Goal: Task Accomplishment & Management: Use online tool/utility

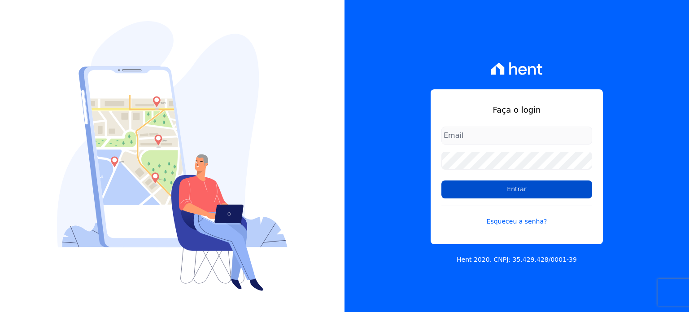
type input "[EMAIL_ADDRESS][DOMAIN_NAME]"
click at [494, 192] on input "Entrar" at bounding box center [517, 189] width 151 height 18
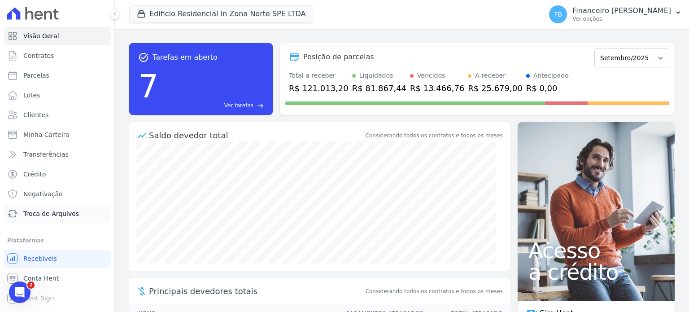
click at [72, 211] on span "Troca de Arquivos" at bounding box center [51, 213] width 56 height 9
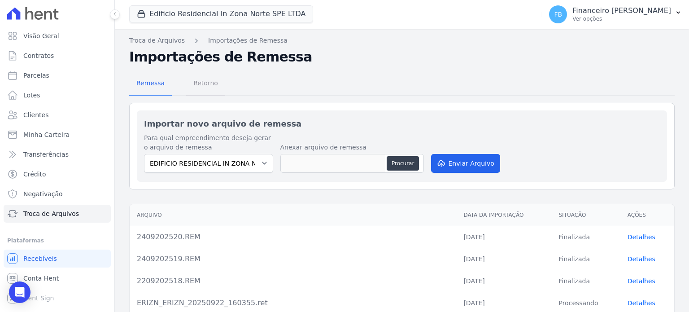
click at [207, 85] on span "Retorno" at bounding box center [205, 83] width 35 height 18
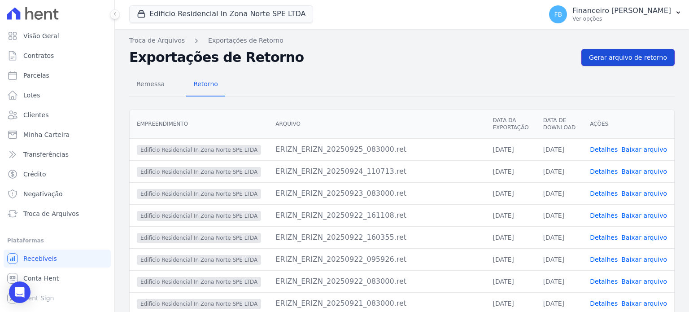
click at [616, 61] on span "Gerar arquivo de retorno" at bounding box center [628, 57] width 78 height 9
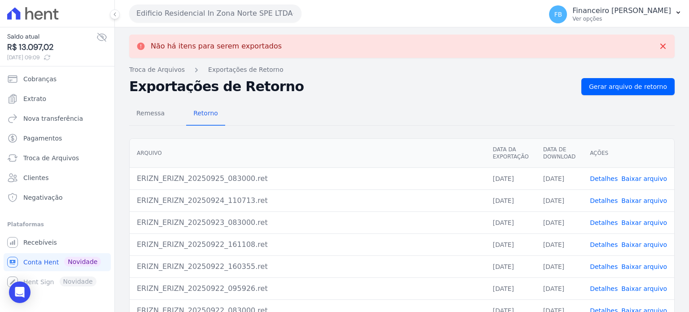
click at [237, 12] on button "Edificio Residencial In Zona Norte SPE LTDA" at bounding box center [215, 13] width 172 height 18
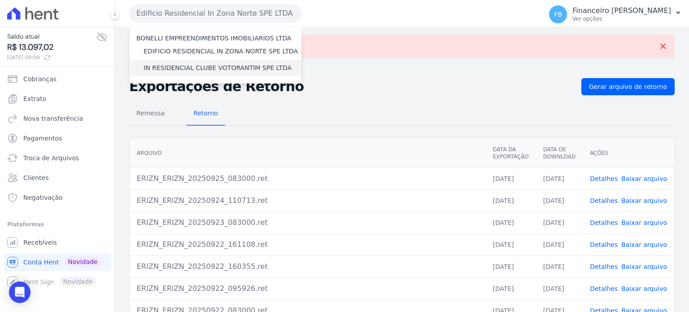
click at [234, 69] on label "IN RESIDENCIAL CLUBE VOTORANTIM SPE LTDA" at bounding box center [218, 67] width 148 height 9
click at [0, 0] on input "IN RESIDENCIAL CLUBE VOTORANTIM SPE LTDA" at bounding box center [0, 0] width 0 height 0
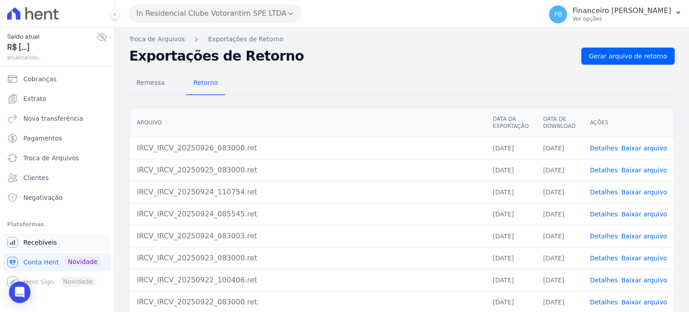
click at [44, 241] on span "Recebíveis" at bounding box center [40, 242] width 34 height 9
click at [46, 250] on link "Recebíveis" at bounding box center [57, 242] width 107 height 18
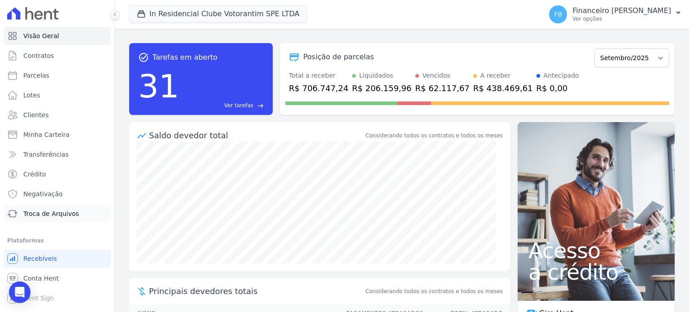
click at [63, 212] on span "Troca de Arquivos" at bounding box center [51, 213] width 56 height 9
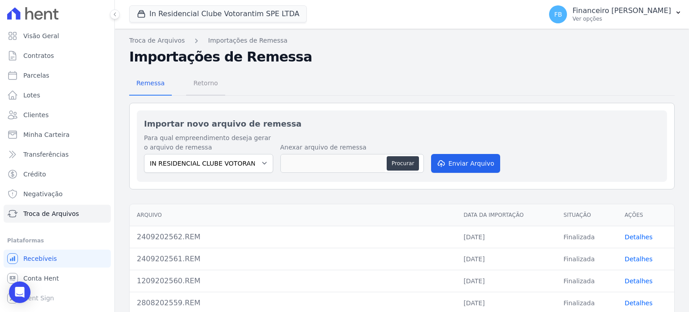
click at [199, 83] on span "Retorno" at bounding box center [205, 83] width 35 height 18
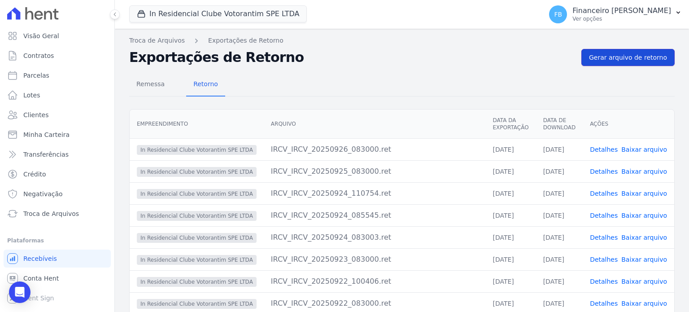
click at [619, 54] on span "Gerar arquivo de retorno" at bounding box center [628, 57] width 78 height 9
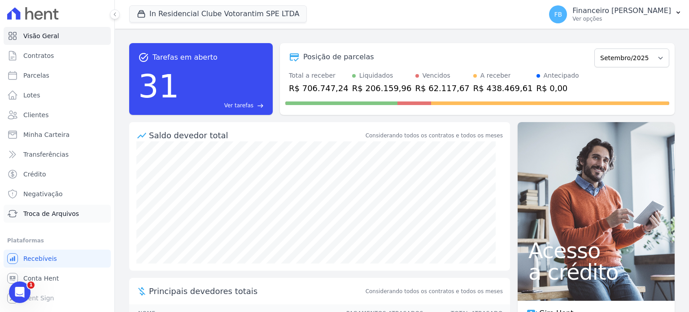
click at [74, 214] on span "Troca de Arquivos" at bounding box center [51, 213] width 56 height 9
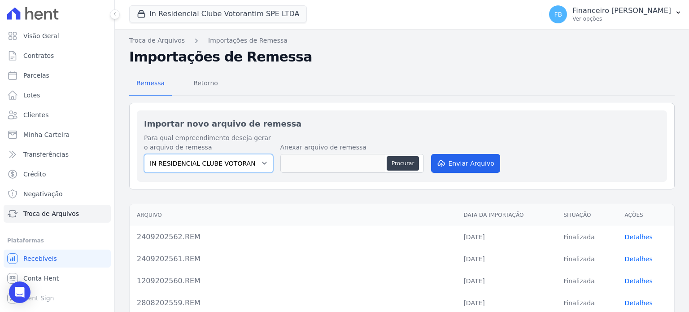
click at [246, 165] on select "IN RESIDENCIAL CLUBE VOTORANTIM SPE LTDA" at bounding box center [208, 163] width 129 height 19
click at [246, 160] on select "IN RESIDENCIAL CLUBE VOTORANTIM SPE LTDA" at bounding box center [208, 163] width 129 height 19
click at [220, 8] on button "In Residencial Clube Votorantim SPE LTDA" at bounding box center [218, 13] width 178 height 17
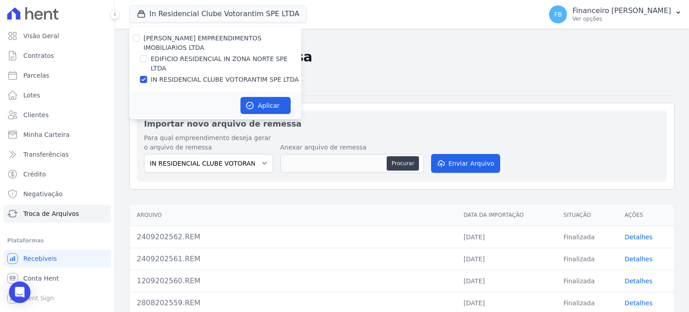
click at [223, 75] on label "IN RESIDENCIAL CLUBE VOTORANTIM SPE LTDA" at bounding box center [225, 79] width 148 height 9
click at [147, 76] on input "IN RESIDENCIAL CLUBE VOTORANTIM SPE LTDA" at bounding box center [143, 79] width 7 height 7
checkbox input "false"
click at [236, 54] on label "EDIFICIO RESIDENCIAL IN ZONA NORTE SPE LTDA" at bounding box center [226, 63] width 151 height 19
click at [147, 55] on input "EDIFICIO RESIDENCIAL IN ZONA NORTE SPE LTDA" at bounding box center [143, 58] width 7 height 7
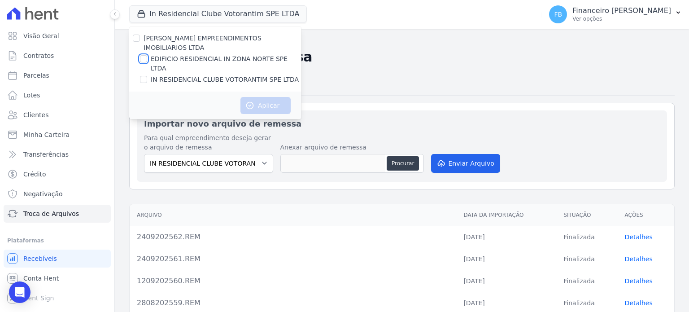
checkbox input "true"
click at [267, 97] on button "Aplicar" at bounding box center [266, 105] width 50 height 17
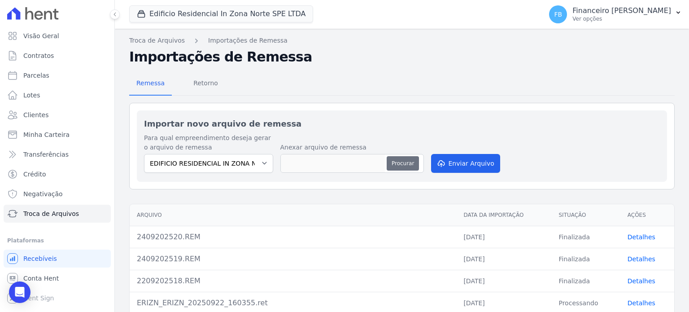
click at [402, 161] on button "Procurar" at bounding box center [403, 163] width 32 height 14
type input "2909202521.REM"
click at [394, 165] on button "Procurar" at bounding box center [403, 163] width 32 height 14
click at [466, 162] on button "Enviar Arquivo" at bounding box center [465, 163] width 69 height 19
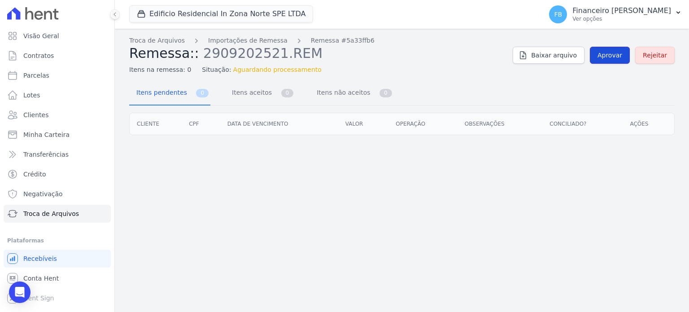
click at [620, 54] on span "Aprovar" at bounding box center [610, 55] width 25 height 9
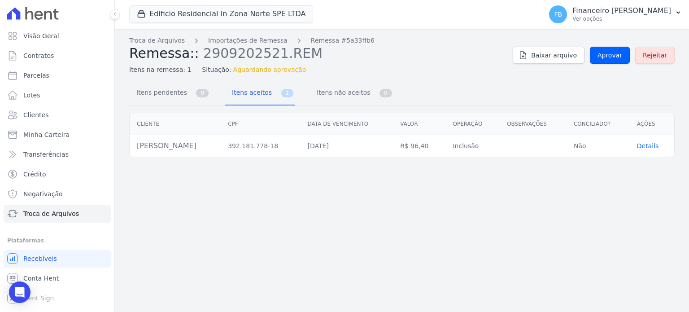
click at [620, 54] on span "Aprovar" at bounding box center [610, 55] width 25 height 9
click at [171, 88] on span "Itens pendentes" at bounding box center [160, 92] width 58 height 18
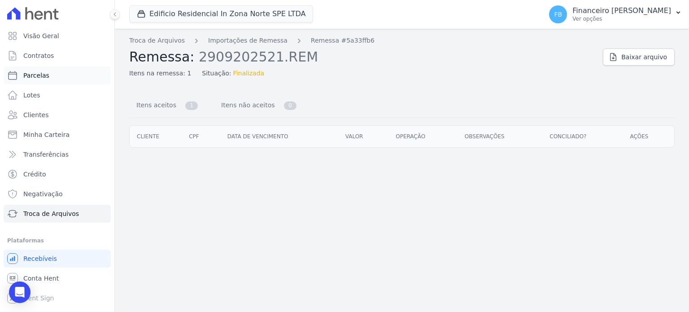
click at [52, 77] on link "Parcelas" at bounding box center [57, 75] width 107 height 18
select select
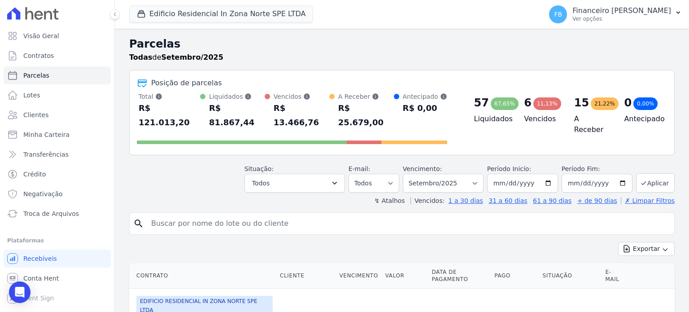
click at [212, 214] on input "search" at bounding box center [408, 223] width 525 height 18
type input "LEONARDO"
select select
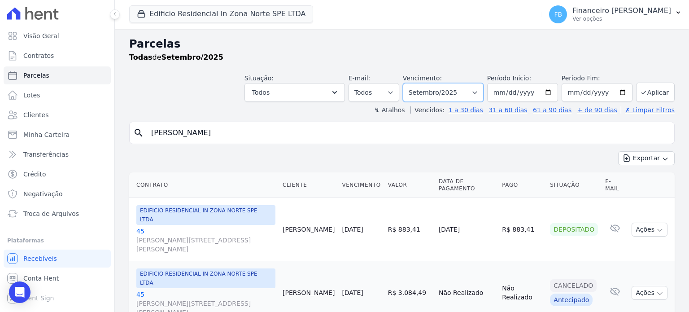
click at [470, 92] on select "Filtrar por período ──────── Todos os meses Agosto/2023 Setembro/2023 Outubro/2…" at bounding box center [443, 92] width 81 height 19
select select "10/2025"
click at [410, 83] on select "Filtrar por período ──────── Todos os meses Agosto/2023 Setembro/2023 Outubro/2…" at bounding box center [443, 92] width 81 height 19
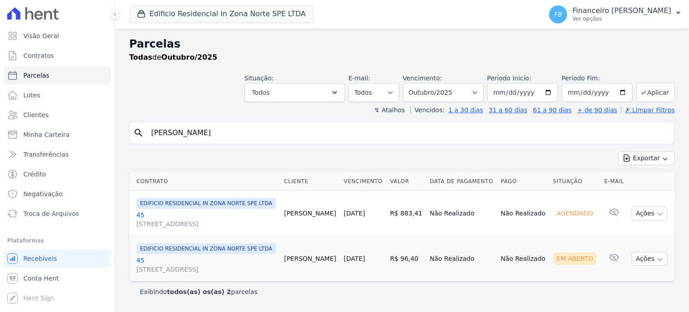
select select
click at [654, 260] on button "Ações" at bounding box center [650, 259] width 36 height 14
click at [638, 276] on link "Ver boleto" at bounding box center [646, 279] width 86 height 17
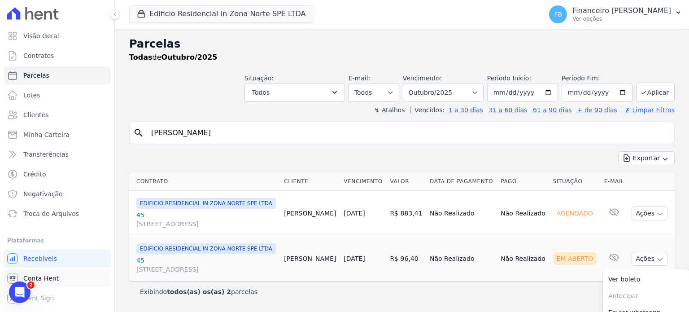
click at [50, 278] on span "Conta Hent" at bounding box center [40, 278] width 35 height 9
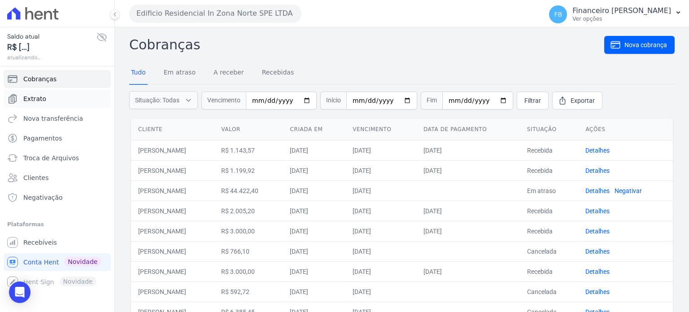
click at [47, 97] on link "Extrato" at bounding box center [57, 99] width 107 height 18
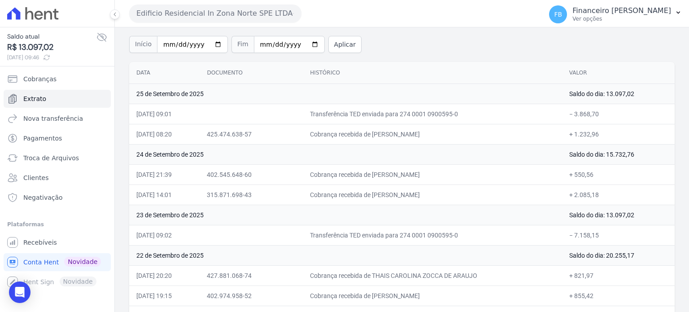
scroll to position [90, 0]
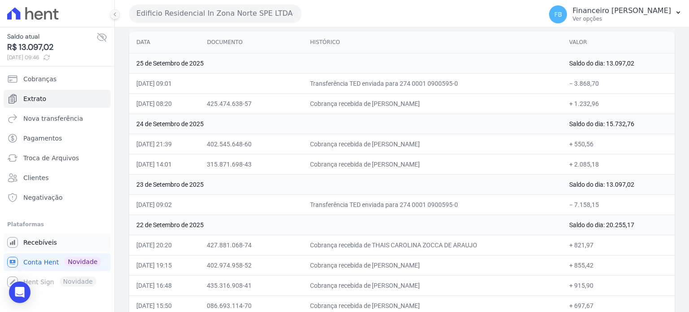
click at [53, 242] on span "Recebíveis" at bounding box center [40, 242] width 34 height 9
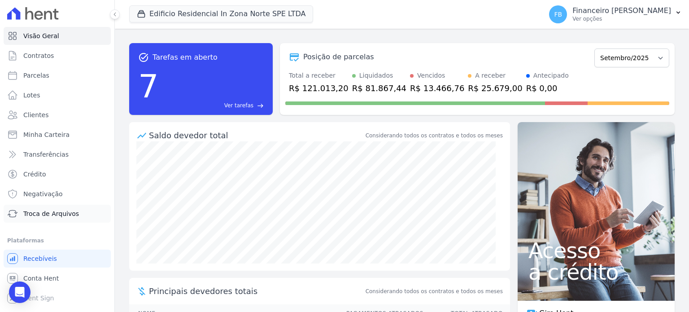
click at [70, 217] on span "Troca de Arquivos" at bounding box center [51, 213] width 56 height 9
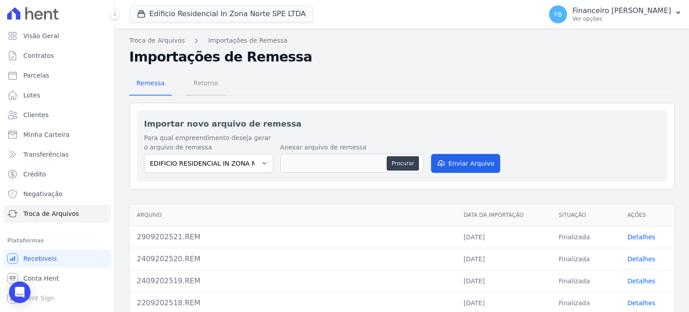
click at [211, 80] on span "Retorno" at bounding box center [205, 83] width 35 height 18
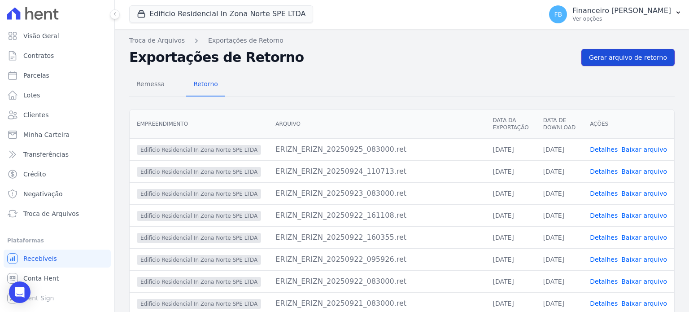
click at [649, 59] on span "Gerar arquivo de retorno" at bounding box center [628, 57] width 78 height 9
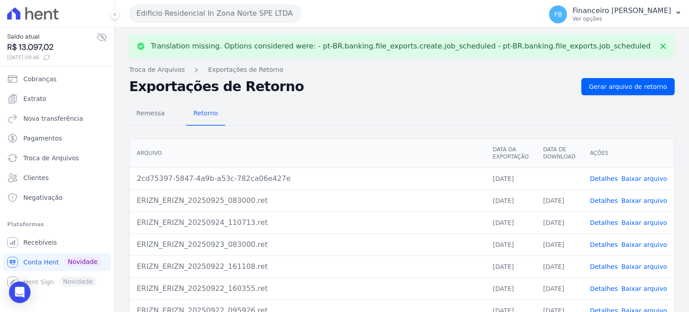
click at [650, 180] on link "Baixar arquivo" at bounding box center [644, 178] width 46 height 7
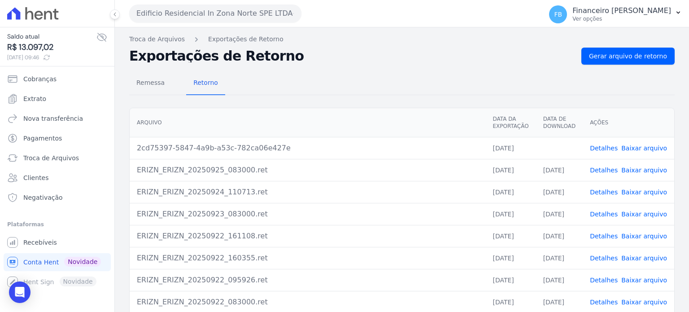
click at [217, 14] on button "Edificio Residencial In Zona Norte SPE LTDA" at bounding box center [215, 13] width 172 height 18
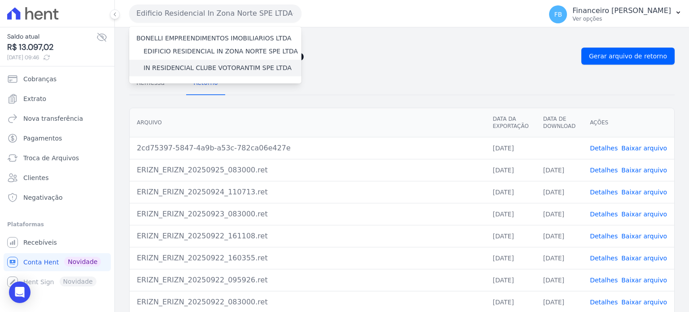
click at [236, 66] on label "IN RESIDENCIAL CLUBE VOTORANTIM SPE LTDA" at bounding box center [218, 67] width 148 height 9
click at [0, 0] on input "IN RESIDENCIAL CLUBE VOTORANTIM SPE LTDA" at bounding box center [0, 0] width 0 height 0
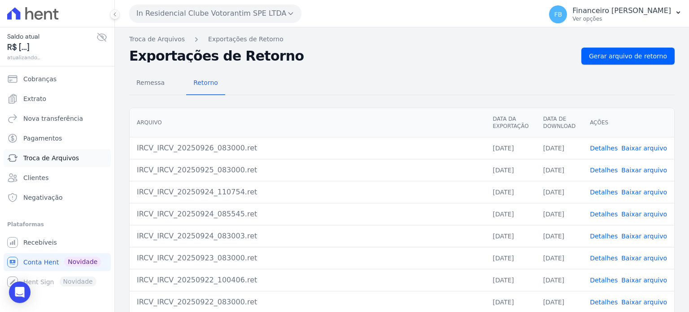
click at [62, 158] on span "Troca de Arquivos" at bounding box center [51, 157] width 56 height 9
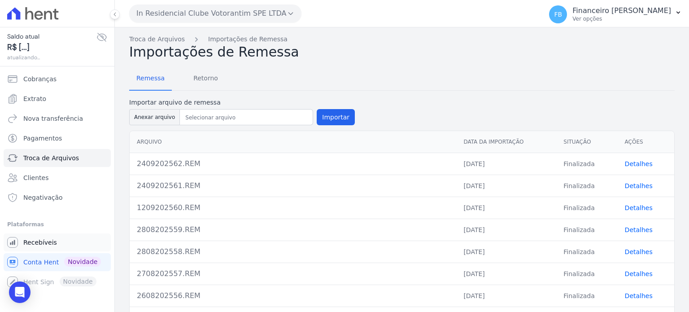
click at [41, 245] on span "Recebíveis" at bounding box center [40, 242] width 34 height 9
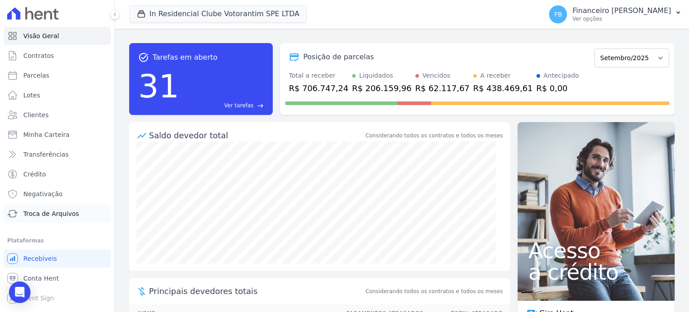
click at [59, 211] on span "Troca de Arquivos" at bounding box center [51, 213] width 56 height 9
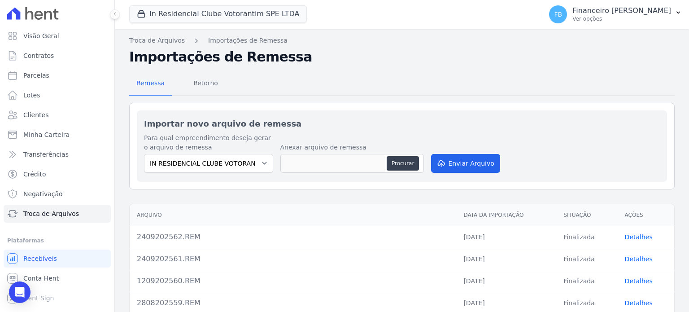
click at [349, 70] on div "Remessa Retorno Importar novo arquivo de remessa Para qual empreendimento desej…" at bounding box center [402, 273] width 546 height 416
